Goal: Book appointment/travel/reservation

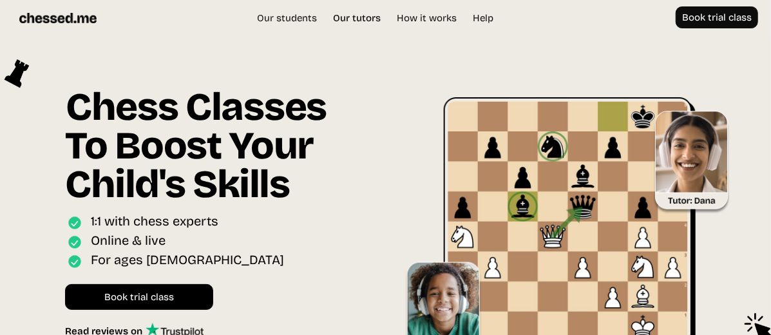
click at [347, 19] on link "Our tutors" at bounding box center [357, 18] width 61 height 13
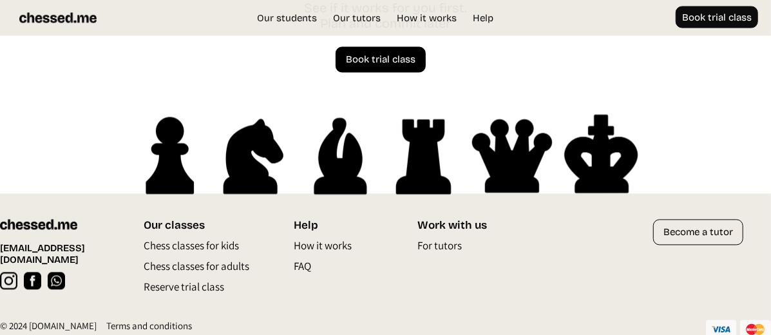
scroll to position [3587, 0]
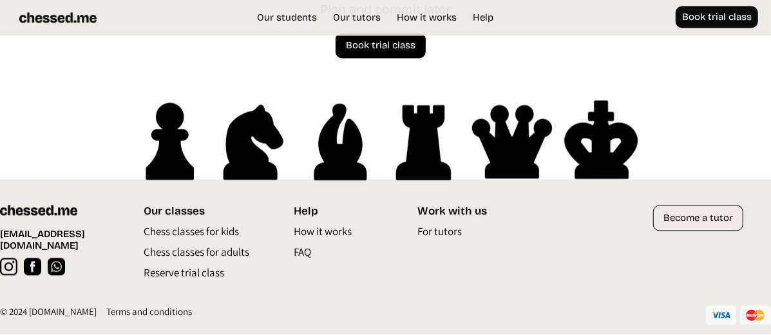
click at [304, 248] on p "FAQ" at bounding box center [302, 256] width 17 height 21
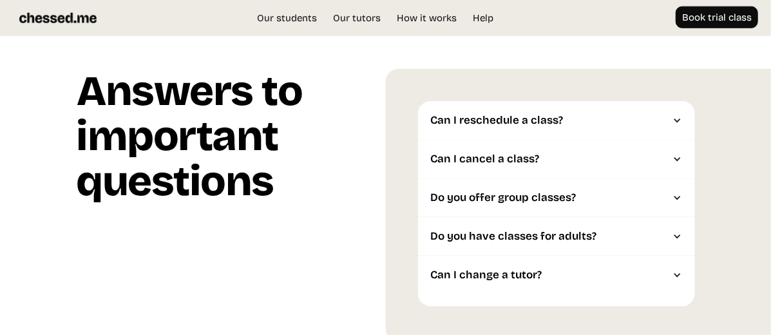
scroll to position [3102, 0]
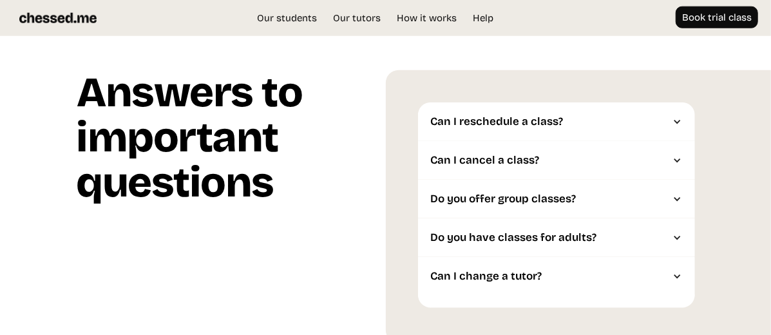
click at [474, 167] on div "Can I cancel a class?" at bounding box center [550, 160] width 238 height 13
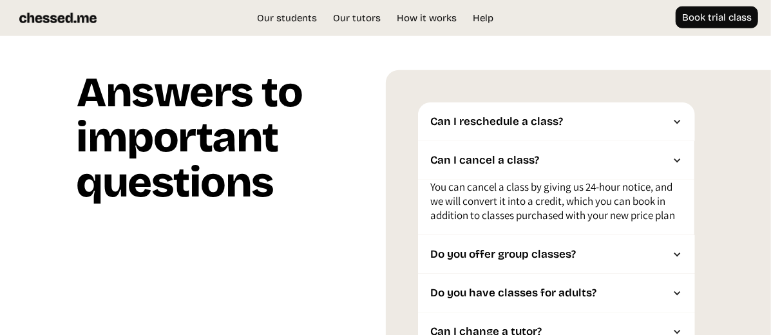
click at [474, 167] on div "Can I cancel a class?" at bounding box center [550, 160] width 238 height 13
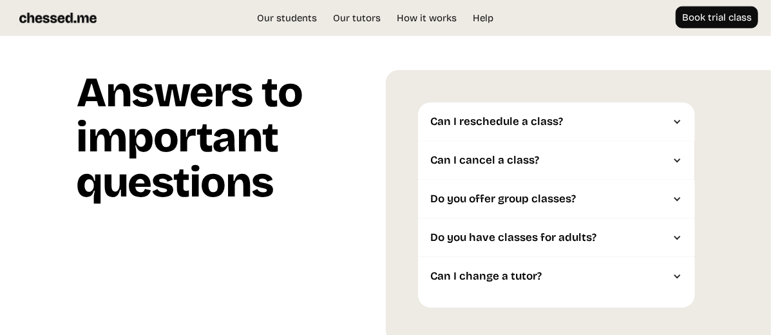
click at [465, 192] on div "Do you offer group classes?" at bounding box center [556, 199] width 277 height 39
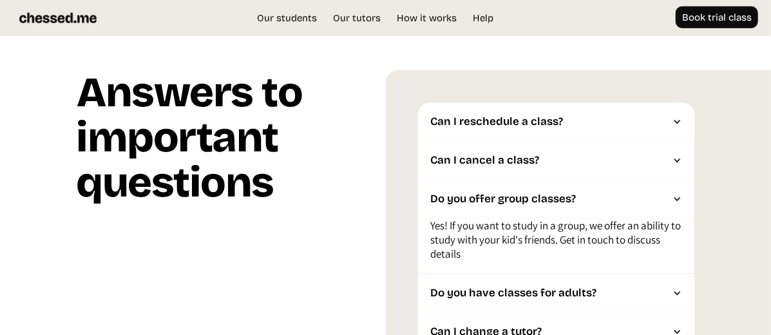
click at [464, 191] on div "Do you offer group classes?" at bounding box center [556, 199] width 277 height 39
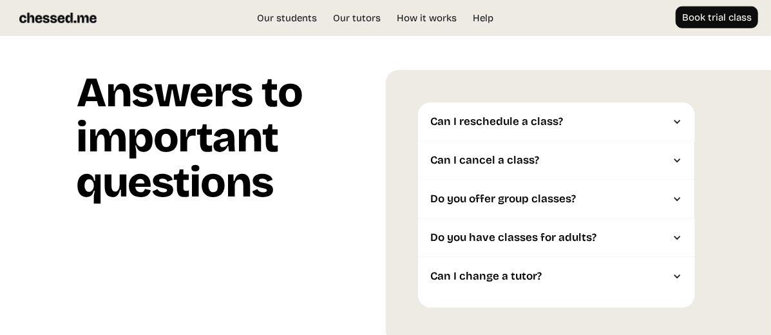
click at [456, 233] on div "Do you have classes for adults?" at bounding box center [550, 237] width 238 height 13
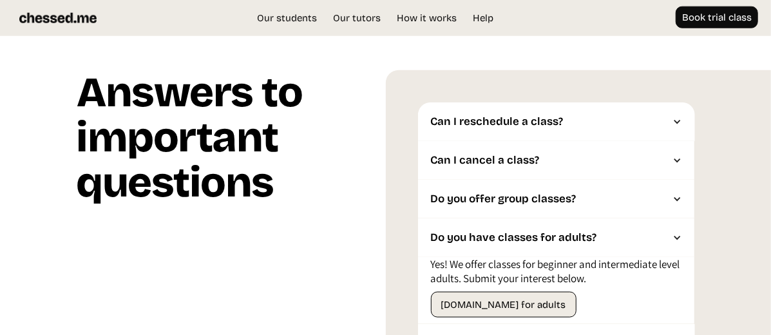
click at [456, 233] on div "Do you have classes for adults?" at bounding box center [550, 237] width 238 height 13
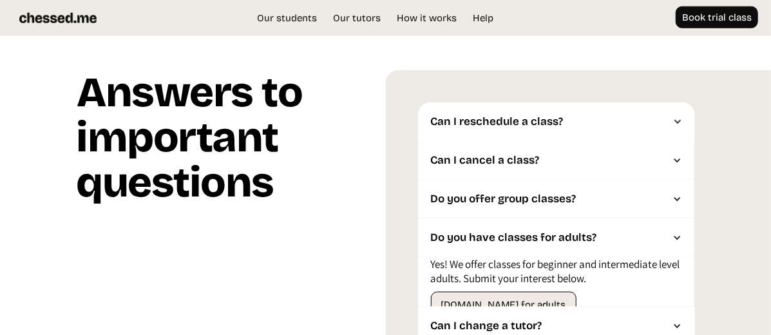
click at [456, 233] on div "Do you have classes for adults?" at bounding box center [550, 237] width 238 height 13
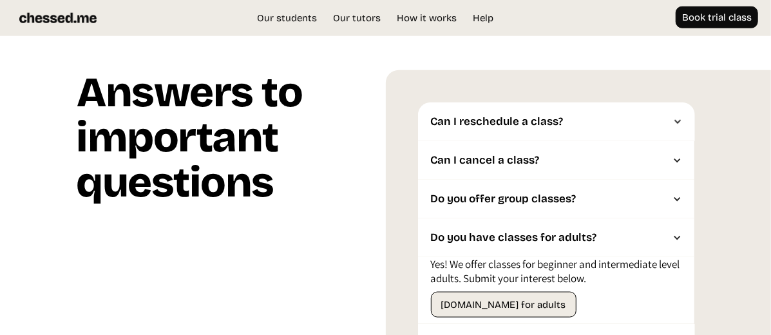
click at [453, 224] on div "Do you have classes for adults?" at bounding box center [556, 237] width 277 height 39
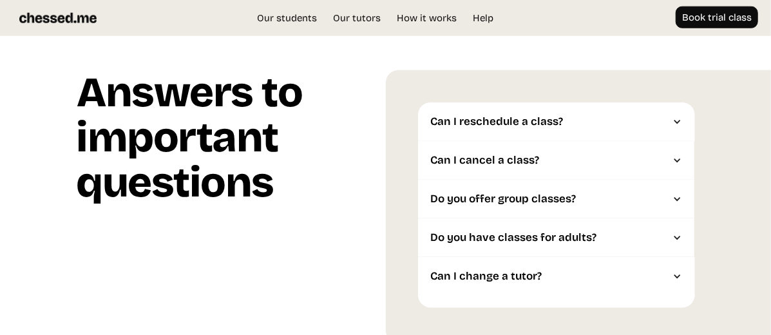
click at [476, 278] on div "Can I change a tutor?" at bounding box center [550, 276] width 238 height 13
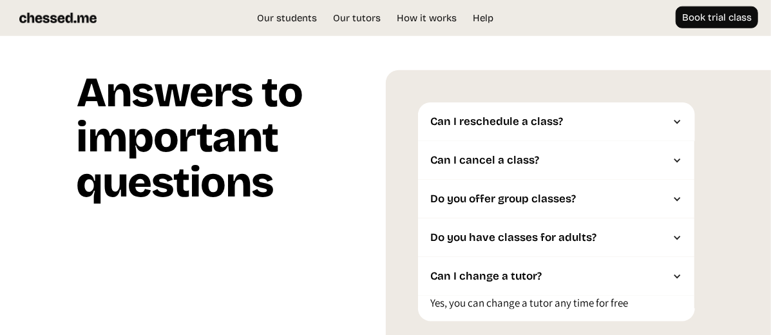
click at [476, 278] on div "Can I change a tutor?" at bounding box center [550, 276] width 238 height 13
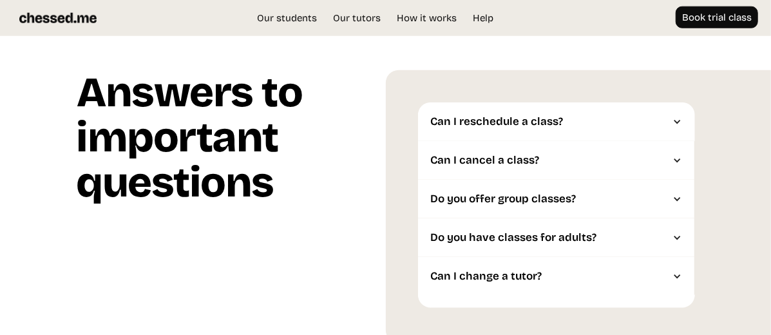
click at [453, 127] on div "Can I reschedule a class?" at bounding box center [550, 121] width 238 height 13
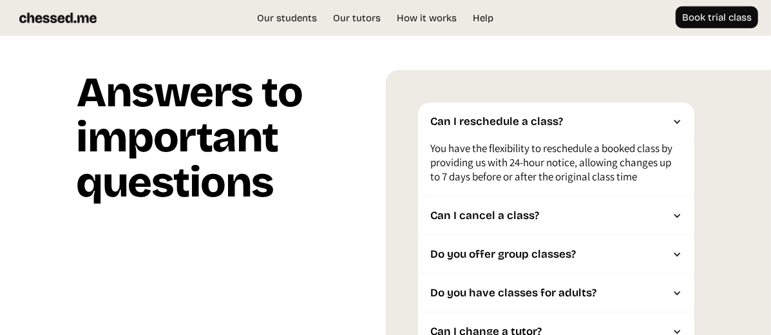
click at [453, 127] on div "Can I reschedule a class?" at bounding box center [550, 121] width 238 height 13
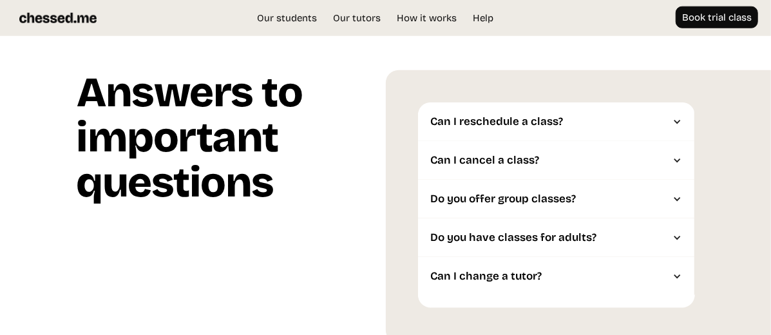
click at [460, 158] on div "Can I cancel a class?" at bounding box center [550, 160] width 238 height 13
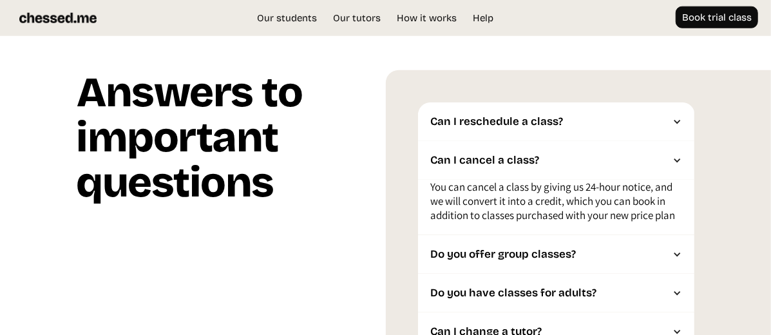
click at [460, 158] on div "Can I cancel a class?" at bounding box center [550, 160] width 238 height 13
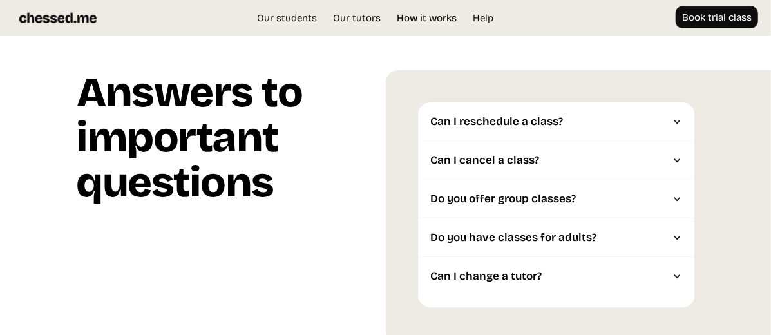
click at [428, 14] on link "How it works" at bounding box center [427, 18] width 73 height 13
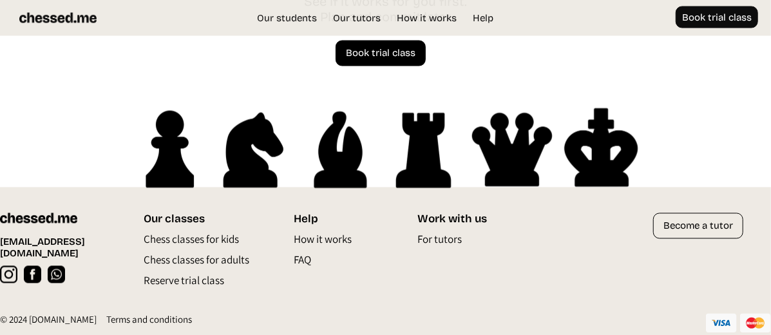
scroll to position [3587, 0]
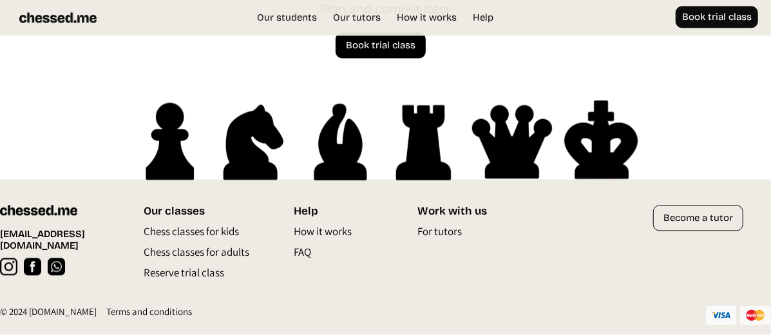
click at [191, 235] on p "Chess classes for kids" at bounding box center [191, 235] width 95 height 21
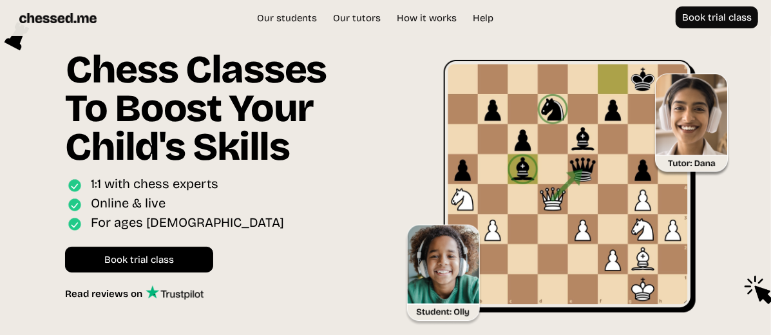
scroll to position [35, 0]
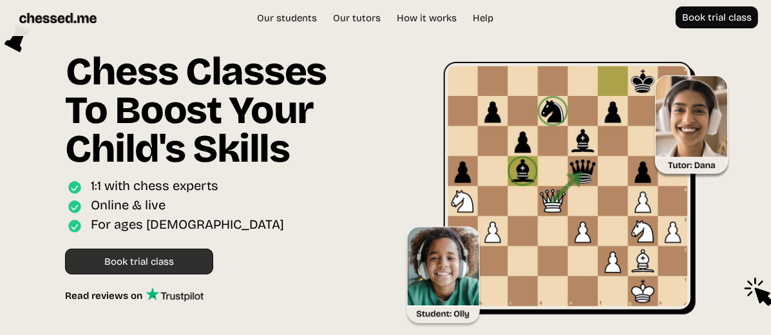
click at [121, 255] on link "Book trial class" at bounding box center [139, 262] width 148 height 26
